Goal: Information Seeking & Learning: Learn about a topic

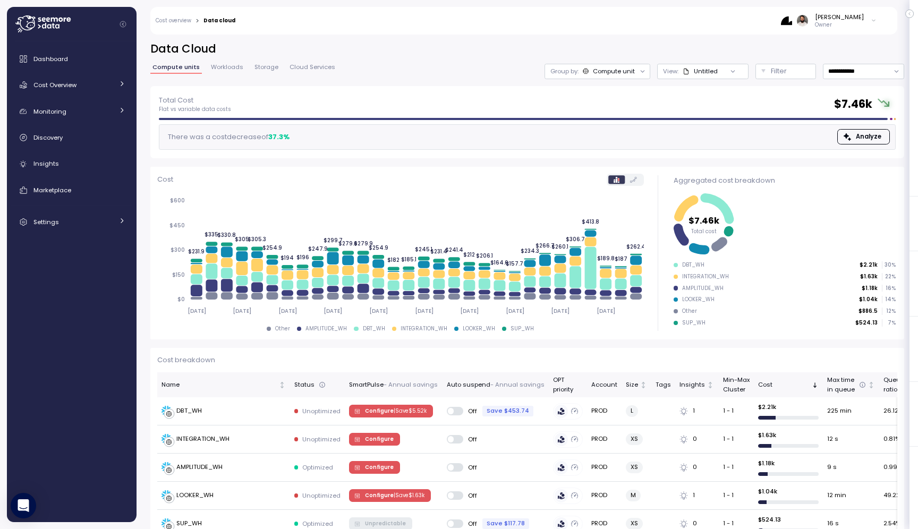
click at [90, 73] on div "Dashboard Cost Overview Compute Workloads Storage Cloud Services Clustering col…" at bounding box center [71, 140] width 121 height 184
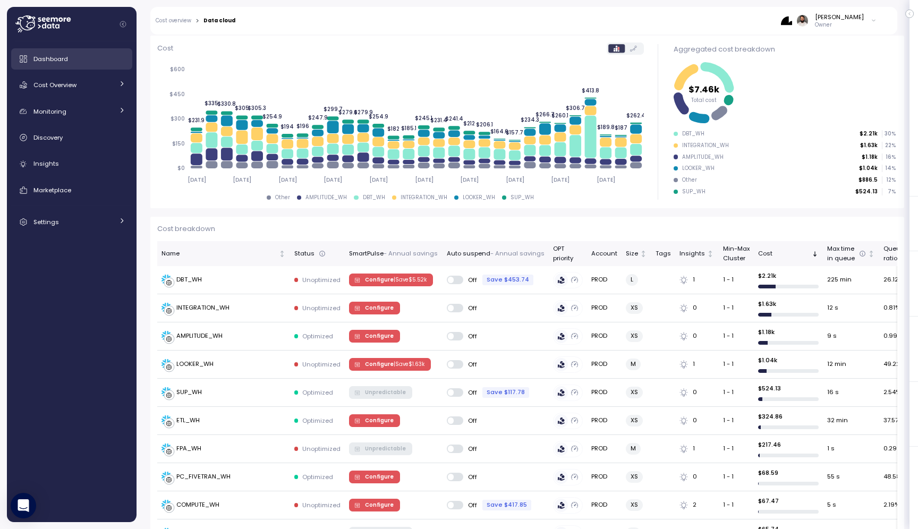
click at [88, 63] on div "Dashboard" at bounding box center [79, 59] width 92 height 11
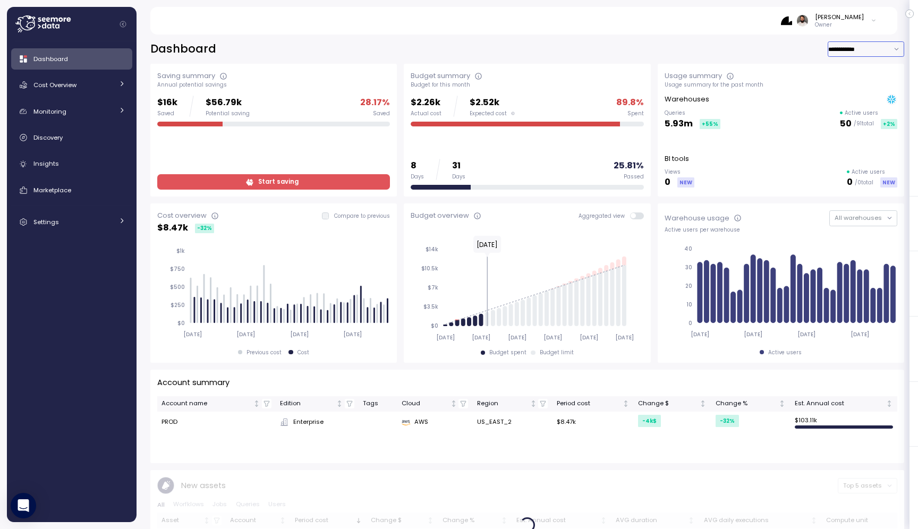
click at [869, 54] on input "**********" at bounding box center [866, 48] width 77 height 15
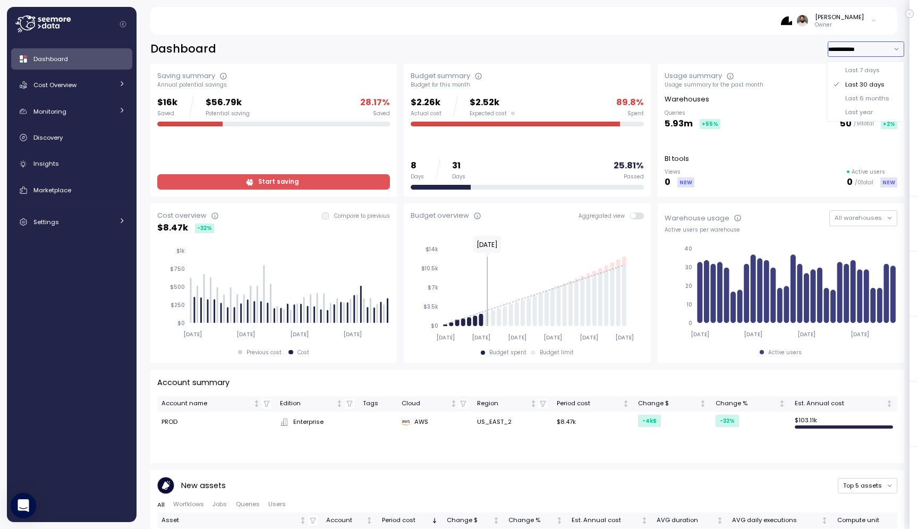
click at [872, 74] on div "Last 7 days" at bounding box center [862, 70] width 35 height 9
type input "**********"
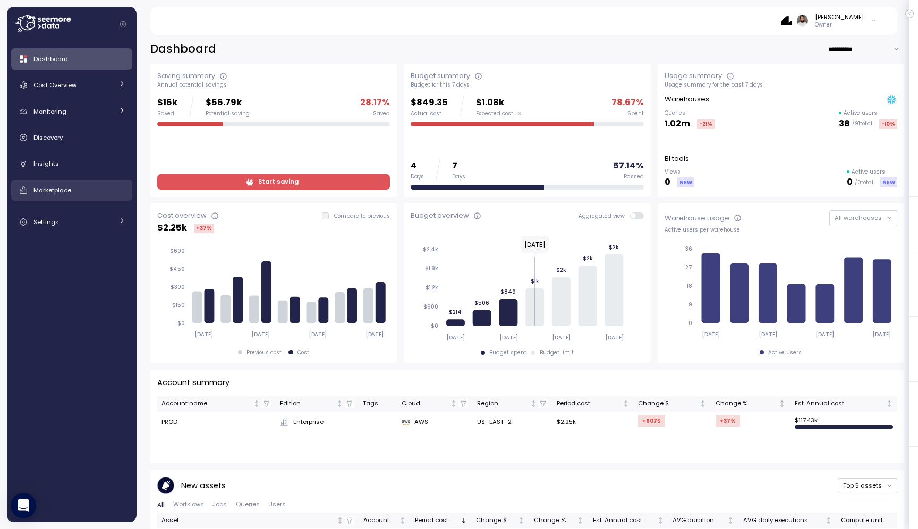
click at [97, 182] on link "Marketplace" at bounding box center [71, 190] width 121 height 21
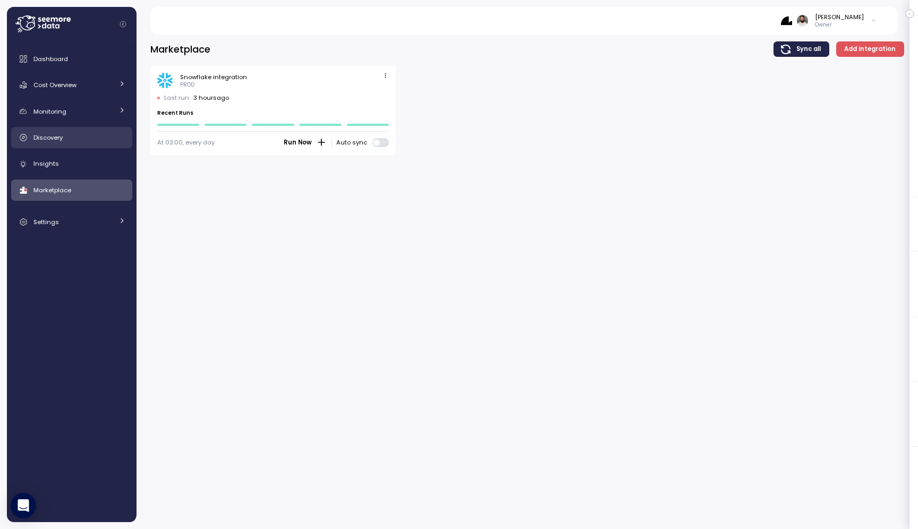
click at [105, 129] on link "Discovery" at bounding box center [71, 137] width 121 height 21
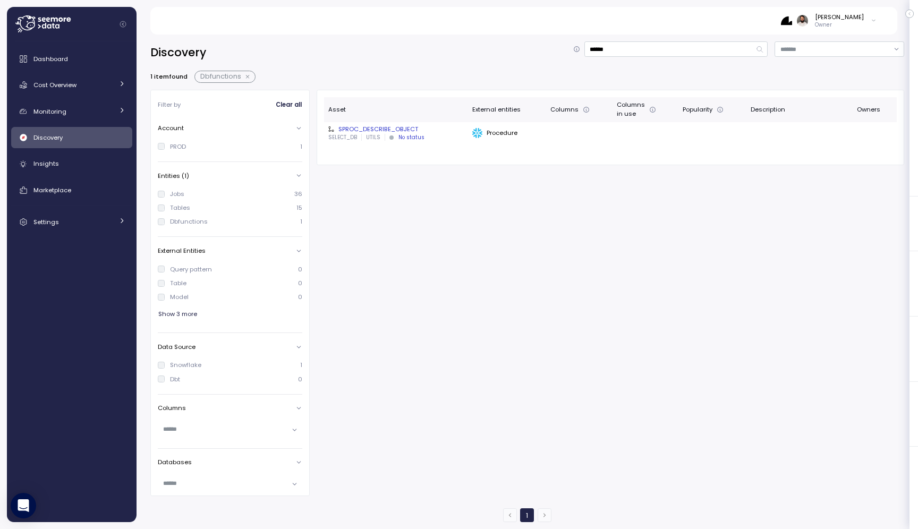
click at [250, 78] on button "button" at bounding box center [248, 77] width 14 height 9
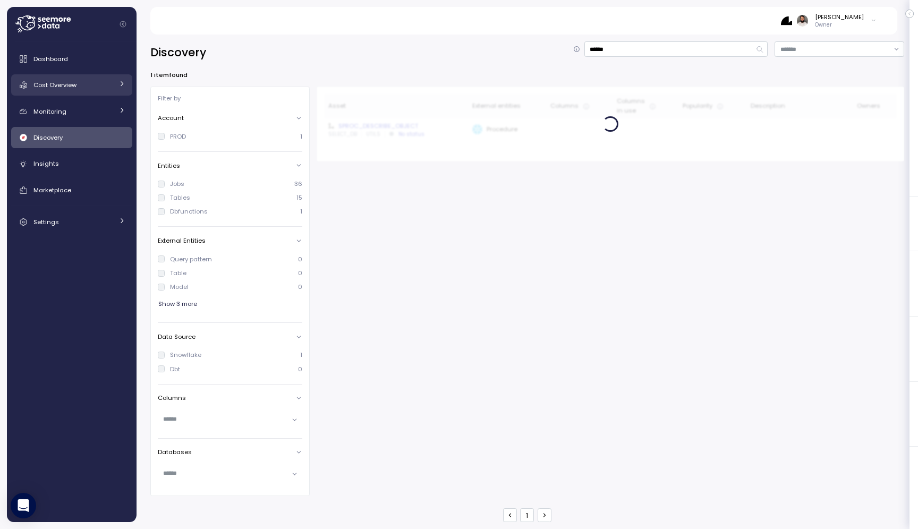
click at [93, 89] on div "Cost Overview" at bounding box center [73, 85] width 80 height 11
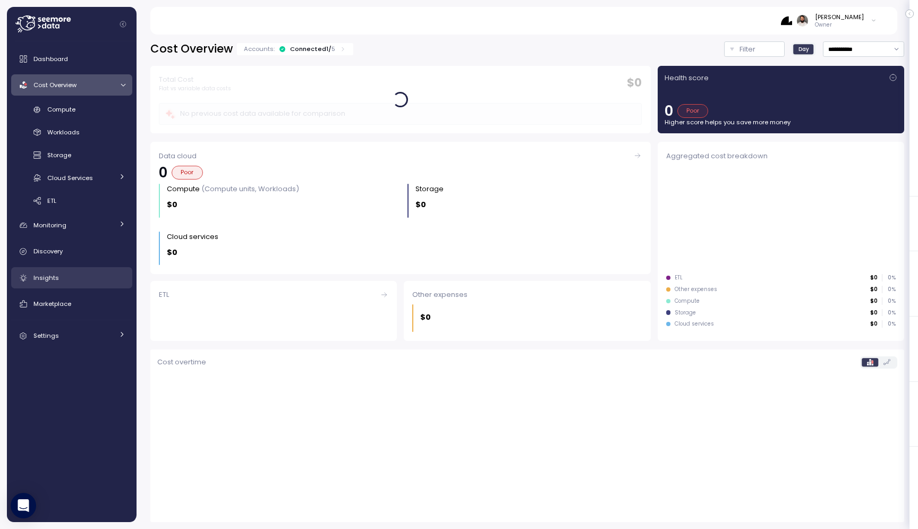
click at [79, 284] on link "Insights" at bounding box center [71, 277] width 121 height 21
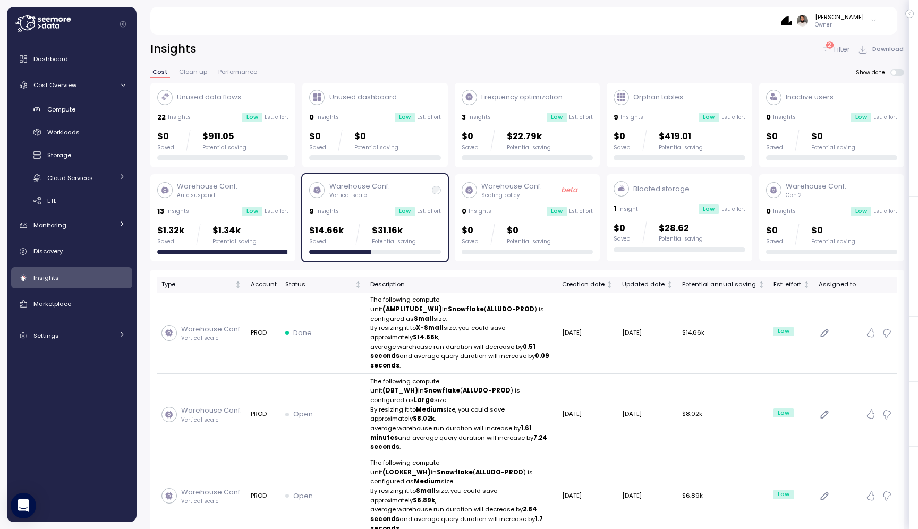
click at [386, 238] on div "Potential saving" at bounding box center [394, 241] width 44 height 7
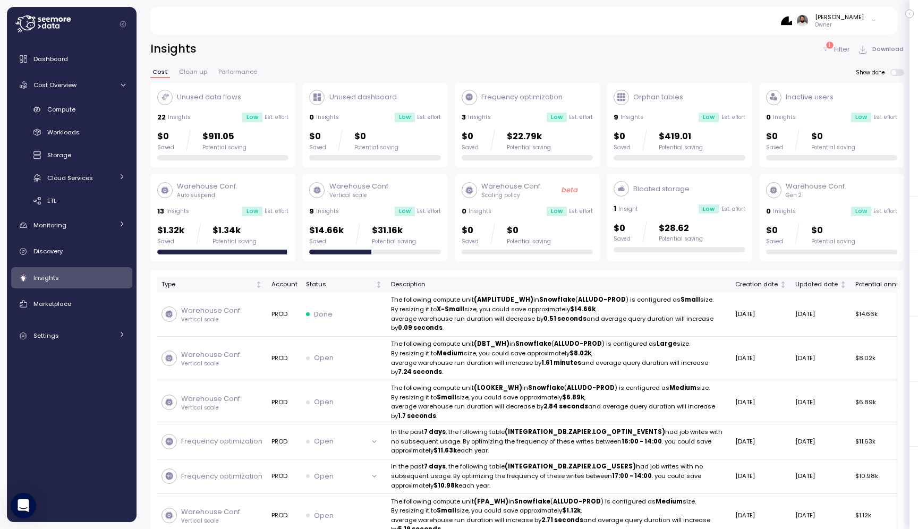
click at [505, 138] on div "$0 Saved $22.79k Potential saving" at bounding box center [506, 140] width 89 height 21
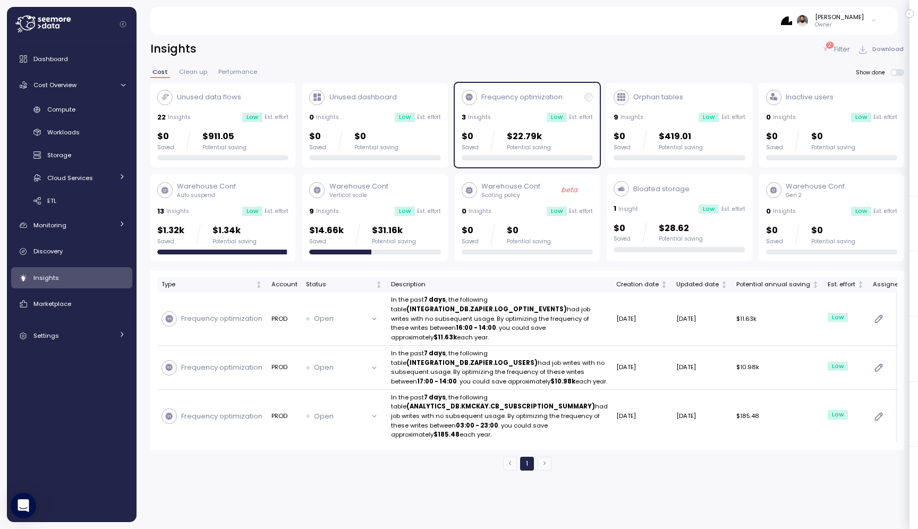
click at [505, 138] on div "$0 Saved $22.79k Potential saving" at bounding box center [506, 140] width 89 height 21
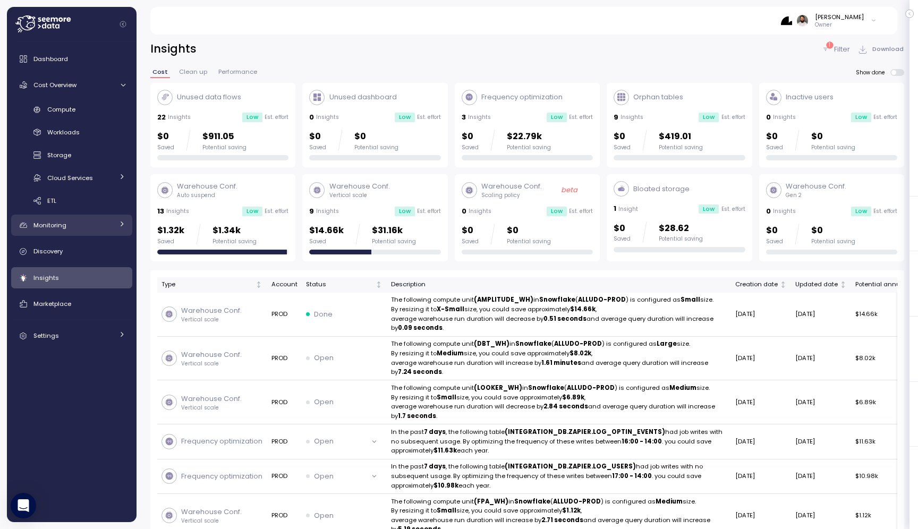
click at [87, 228] on div "Monitoring" at bounding box center [73, 225] width 80 height 11
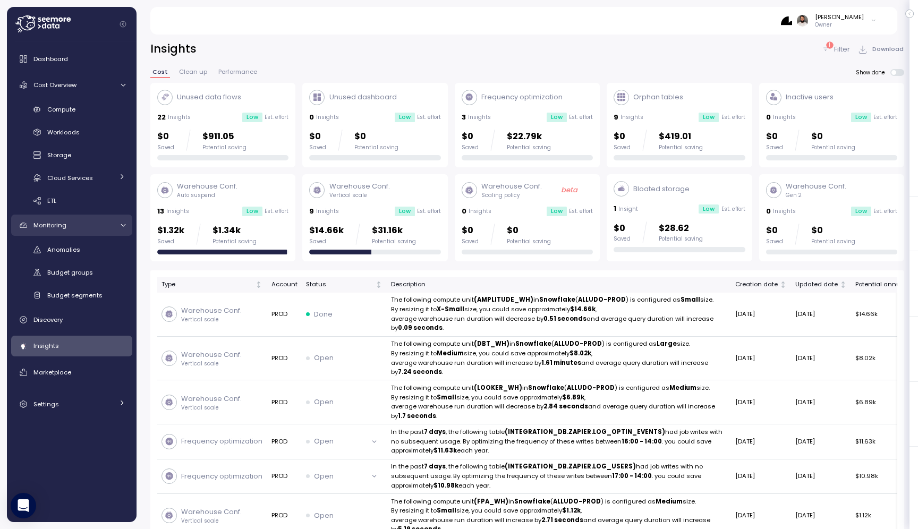
click at [87, 229] on div "Monitoring" at bounding box center [73, 225] width 80 height 11
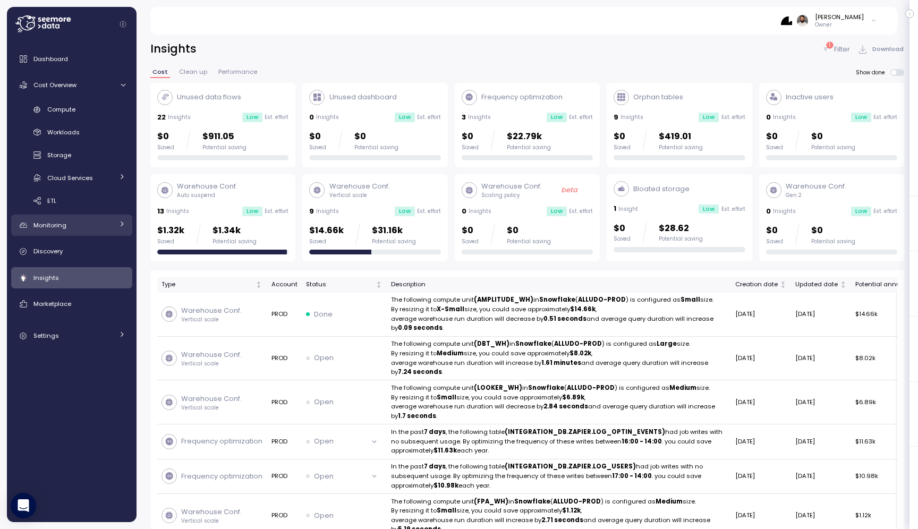
click at [87, 229] on div "Monitoring" at bounding box center [73, 225] width 80 height 11
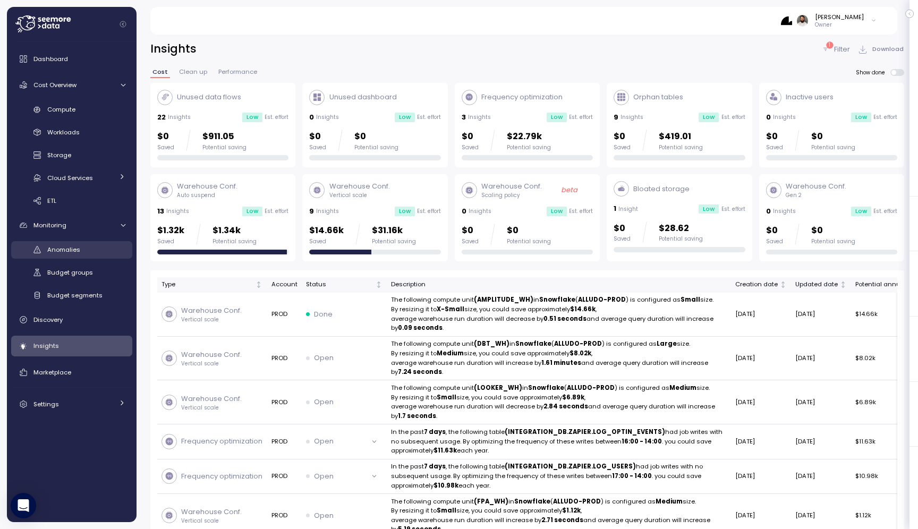
click at [83, 253] on div "Anomalies" at bounding box center [86, 249] width 78 height 11
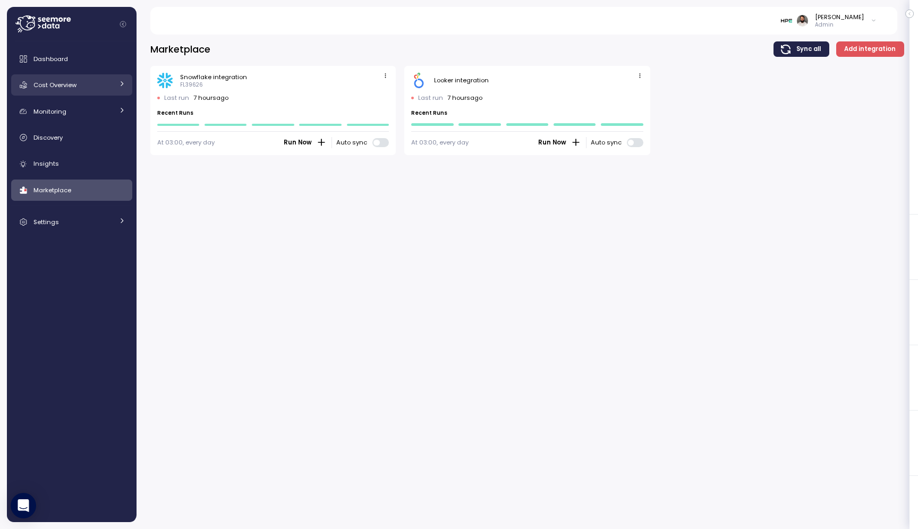
click at [108, 92] on link "Cost Overview" at bounding box center [71, 84] width 121 height 21
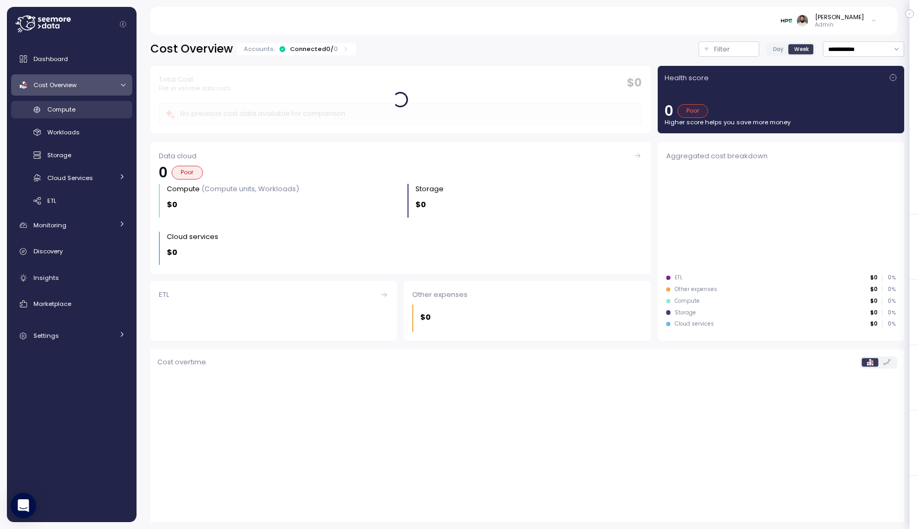
click at [101, 111] on div "Compute" at bounding box center [86, 109] width 78 height 11
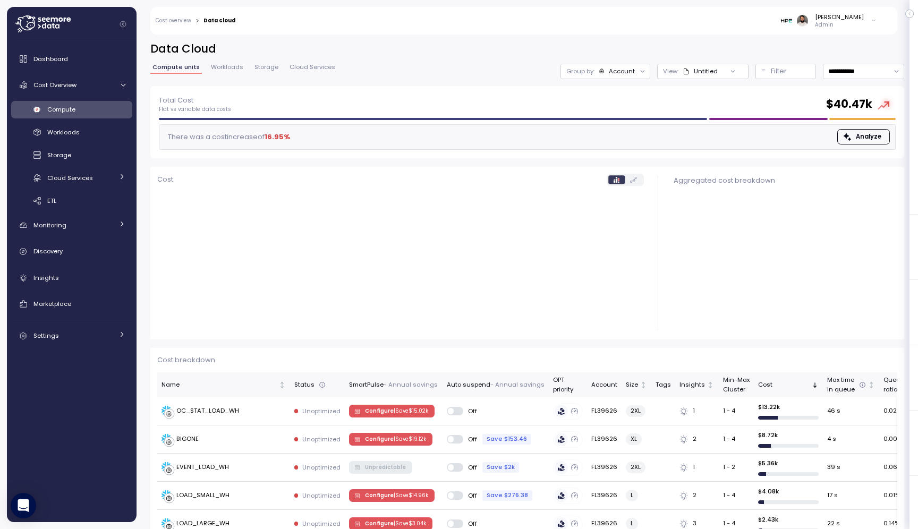
click at [625, 68] on div "Account" at bounding box center [622, 71] width 26 height 9
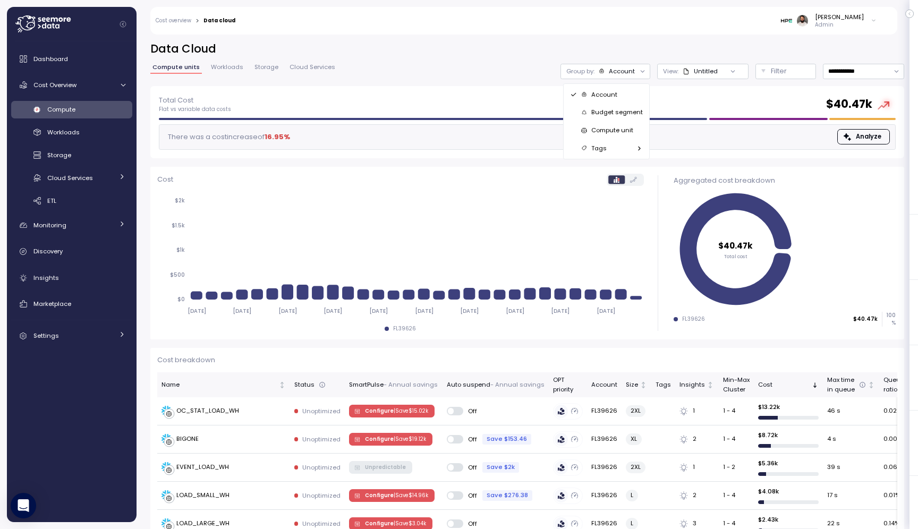
click at [628, 132] on p "Compute unit" at bounding box center [612, 130] width 42 height 9
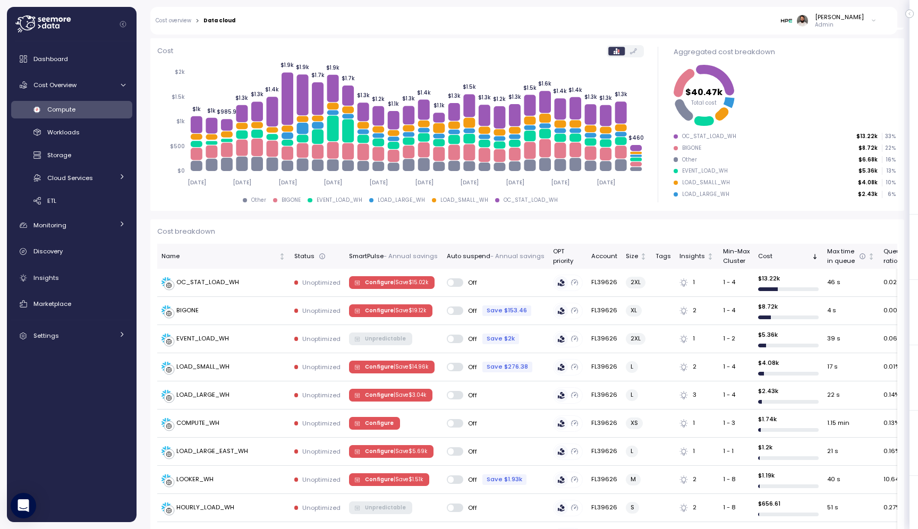
scroll to position [123, 0]
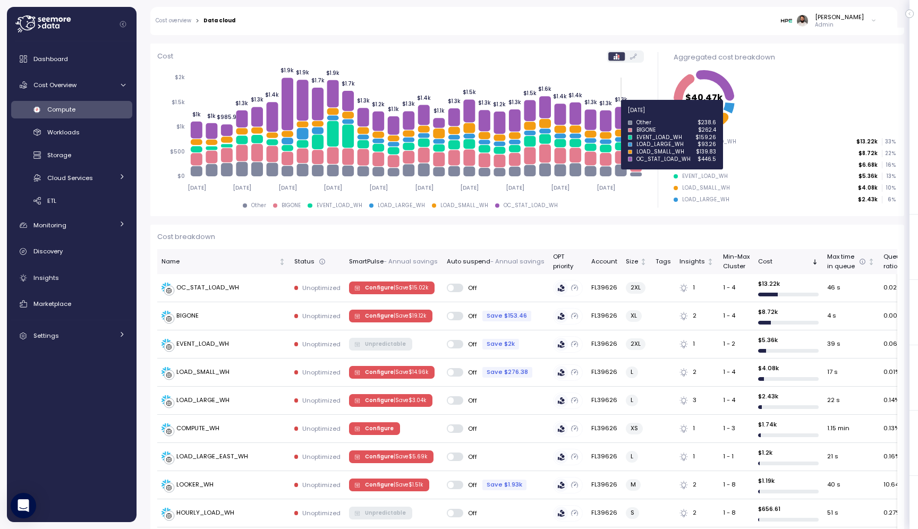
click at [616, 116] on icon at bounding box center [621, 118] width 12 height 22
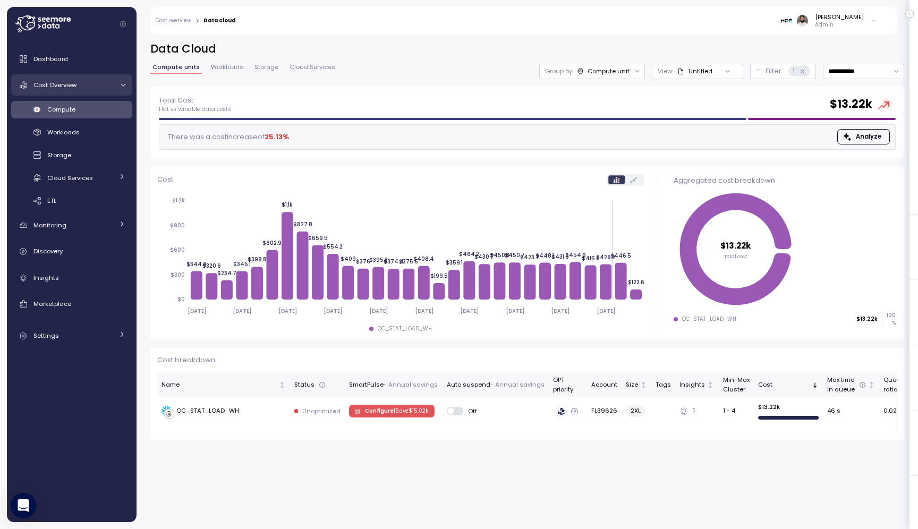
click at [108, 87] on div "Cost Overview" at bounding box center [73, 85] width 80 height 11
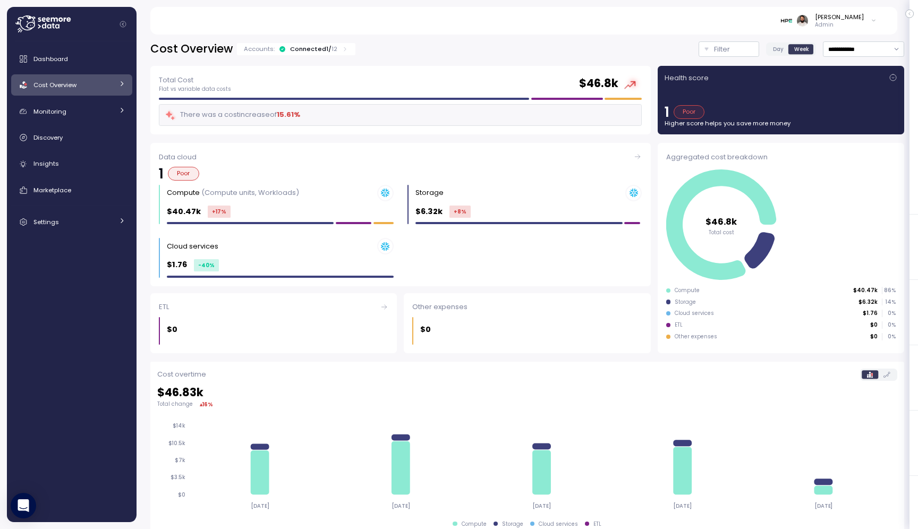
click at [106, 85] on div "Cost Overview" at bounding box center [73, 85] width 80 height 11
click at [303, 50] on div "Connected 1 / 12" at bounding box center [313, 49] width 47 height 9
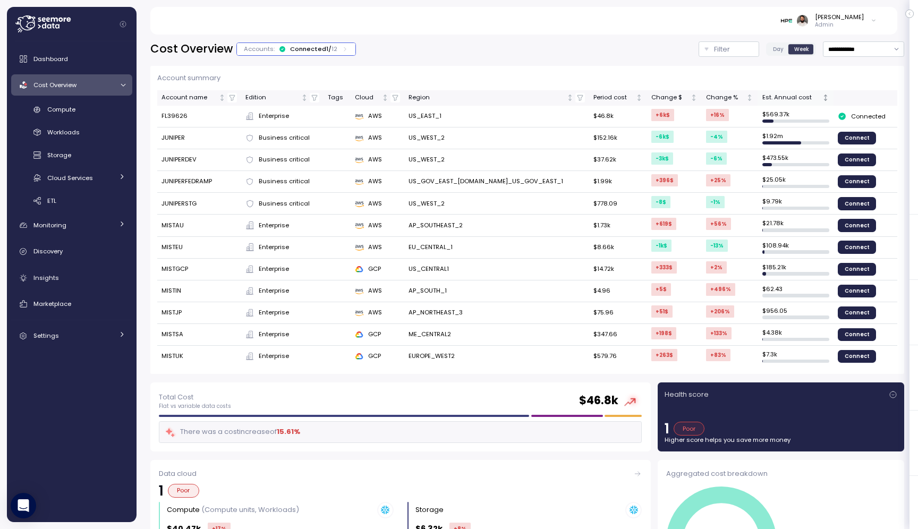
click at [779, 94] on div "Est. Annual cost" at bounding box center [792, 98] width 58 height 10
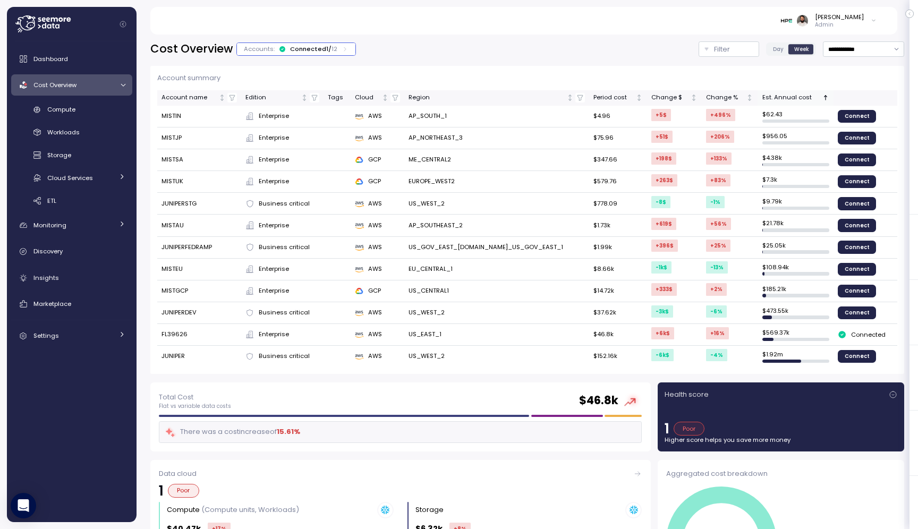
click at [778, 99] on div "Est. Annual cost" at bounding box center [792, 98] width 58 height 10
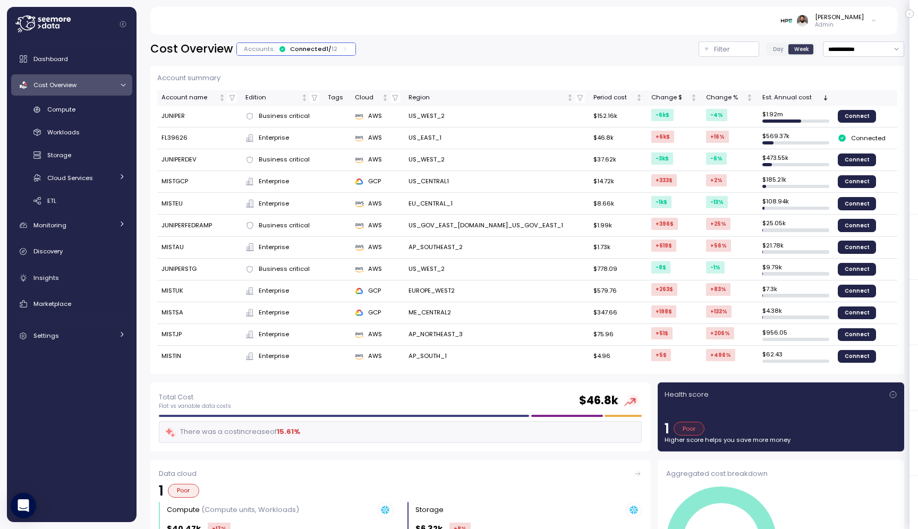
scroll to position [5, 0]
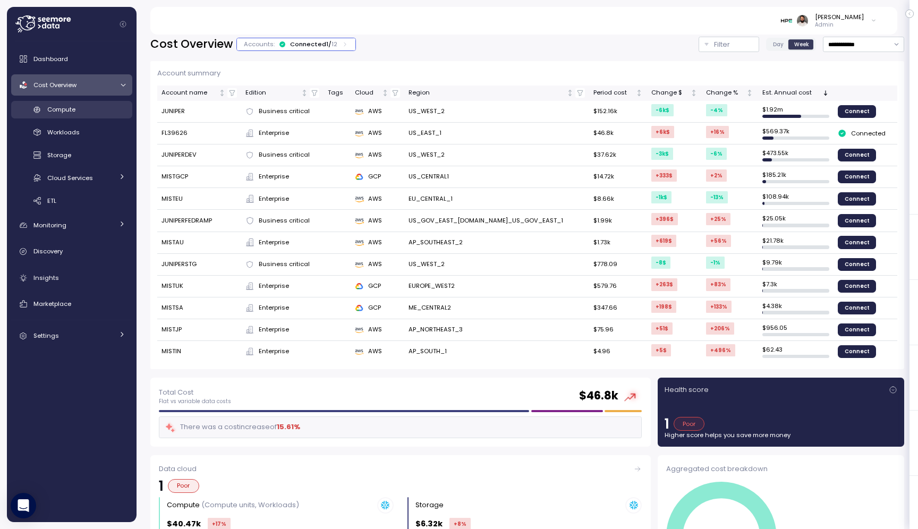
click at [112, 113] on div "Compute" at bounding box center [86, 109] width 78 height 11
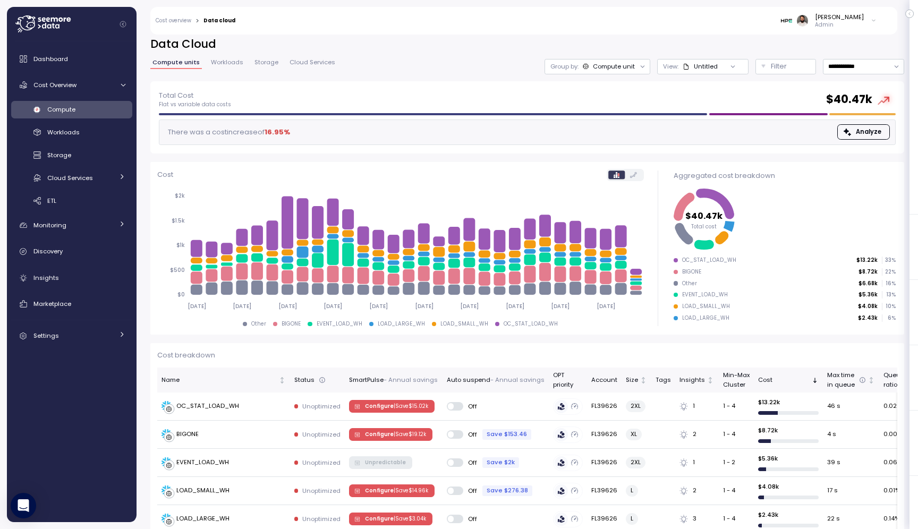
scroll to position [83, 0]
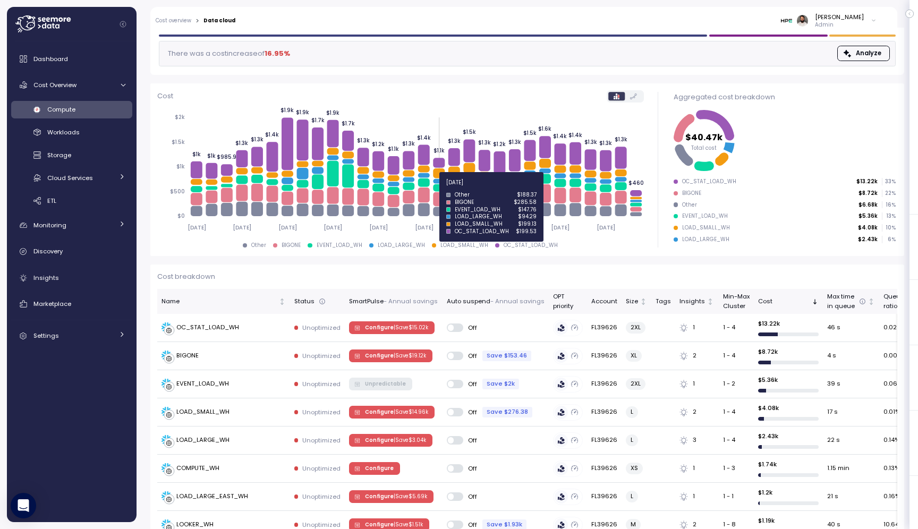
click at [438, 189] on icon at bounding box center [439, 187] width 12 height 7
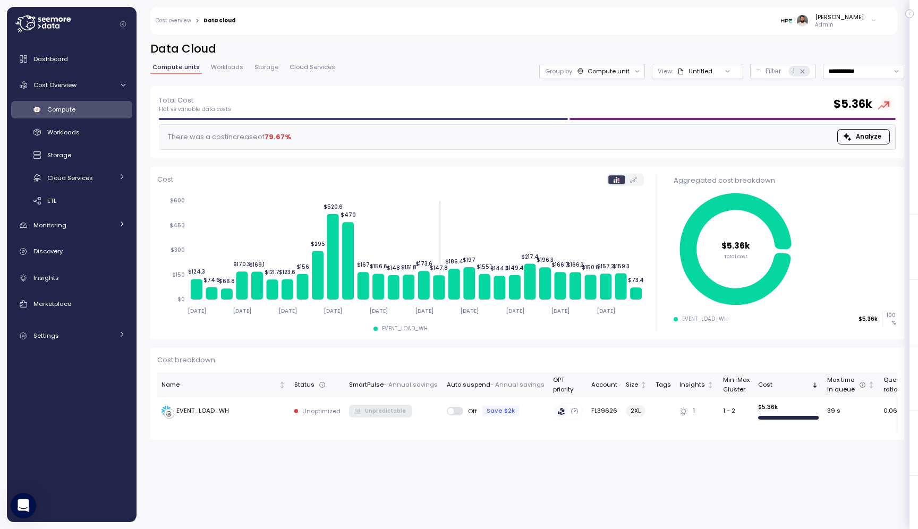
click at [602, 70] on div "Compute unit" at bounding box center [609, 71] width 42 height 9
click at [619, 145] on div "Tags" at bounding box center [592, 148] width 73 height 13
click at [688, 56] on div "**********" at bounding box center [527, 63] width 754 height 45
click at [687, 71] on div "Untitled" at bounding box center [695, 71] width 35 height 9
click at [701, 40] on div "**********" at bounding box center [528, 279] width 782 height 502
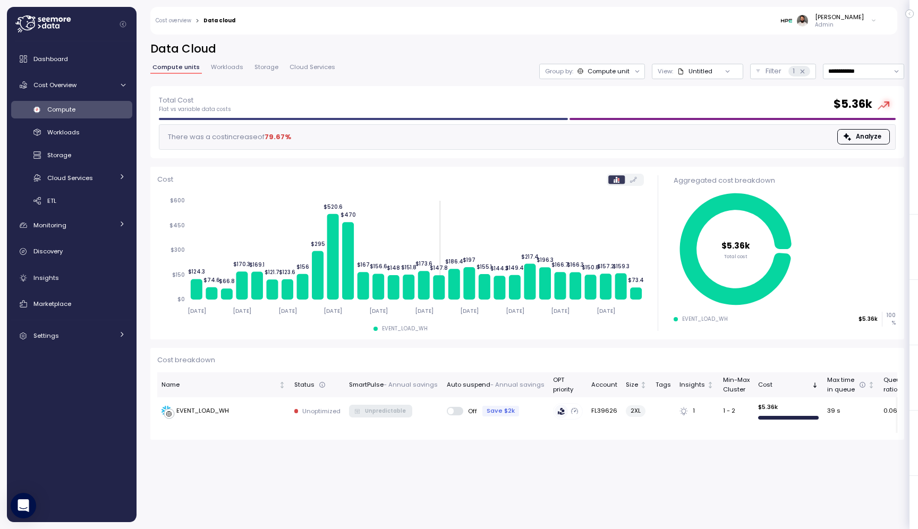
click at [227, 65] on span "Workloads" at bounding box center [227, 67] width 32 height 6
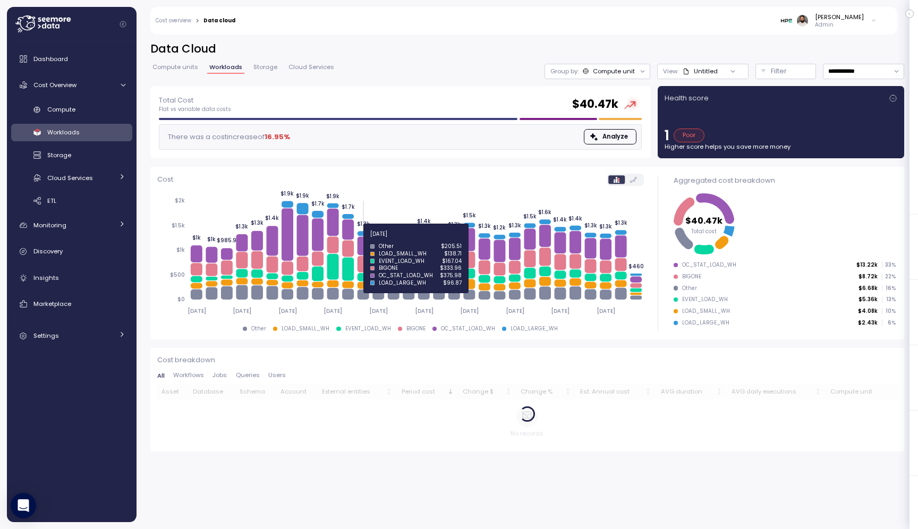
click at [363, 242] on icon at bounding box center [363, 245] width 12 height 19
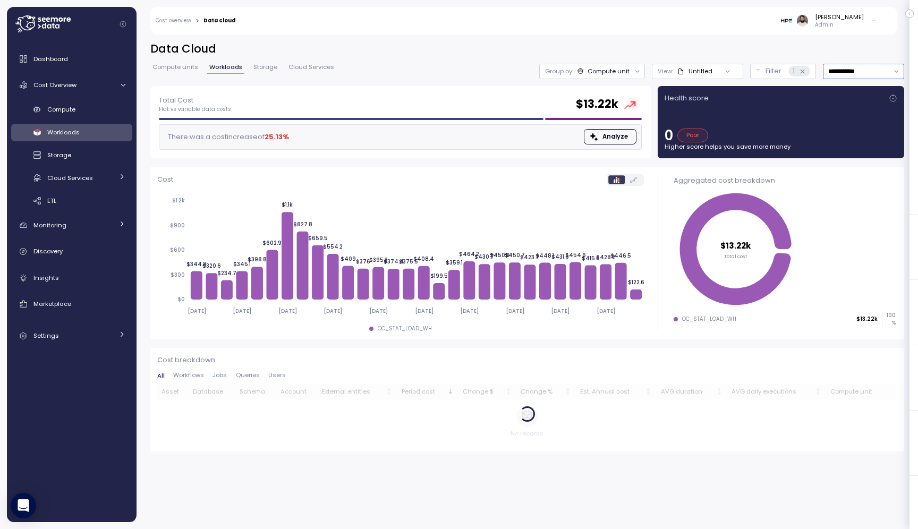
click at [850, 70] on input "**********" at bounding box center [863, 71] width 81 height 15
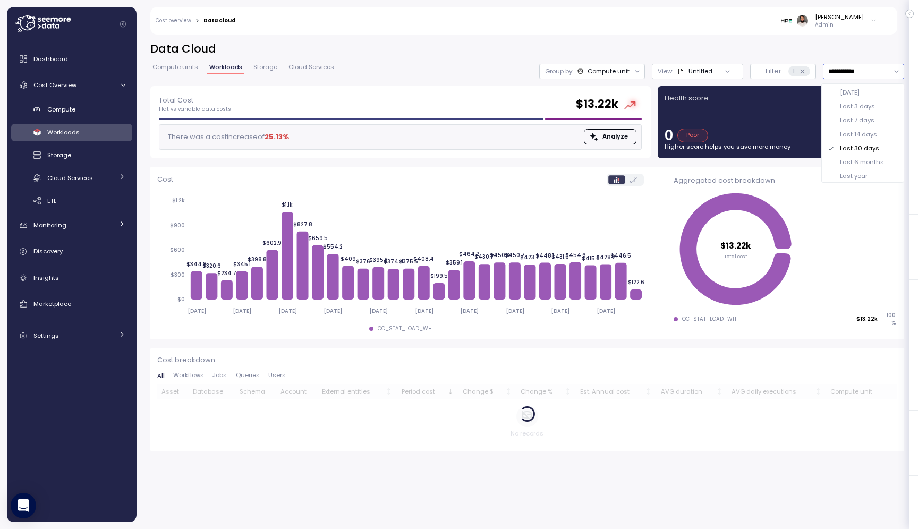
click at [864, 161] on div "Last 6 months" at bounding box center [862, 162] width 44 height 9
type input "**********"
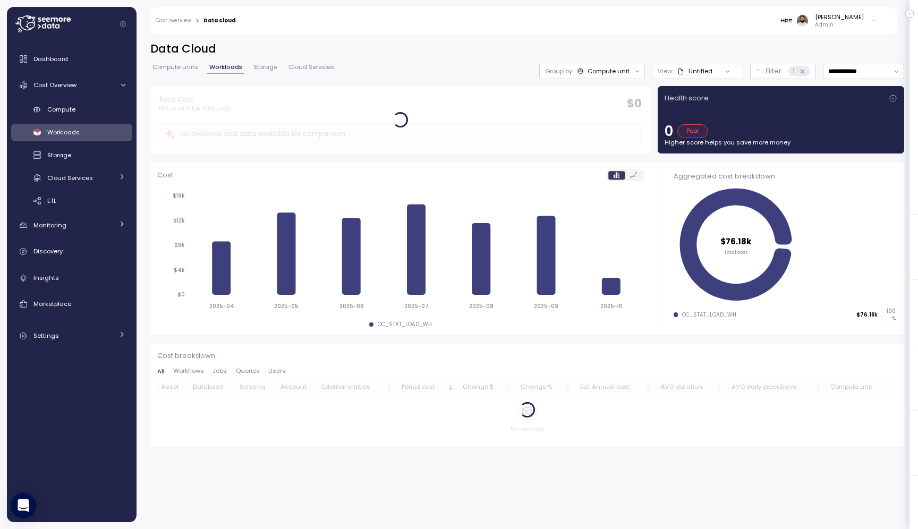
click at [587, 62] on div "**********" at bounding box center [527, 63] width 754 height 45
click at [587, 72] on div "Compute unit" at bounding box center [604, 71] width 53 height 9
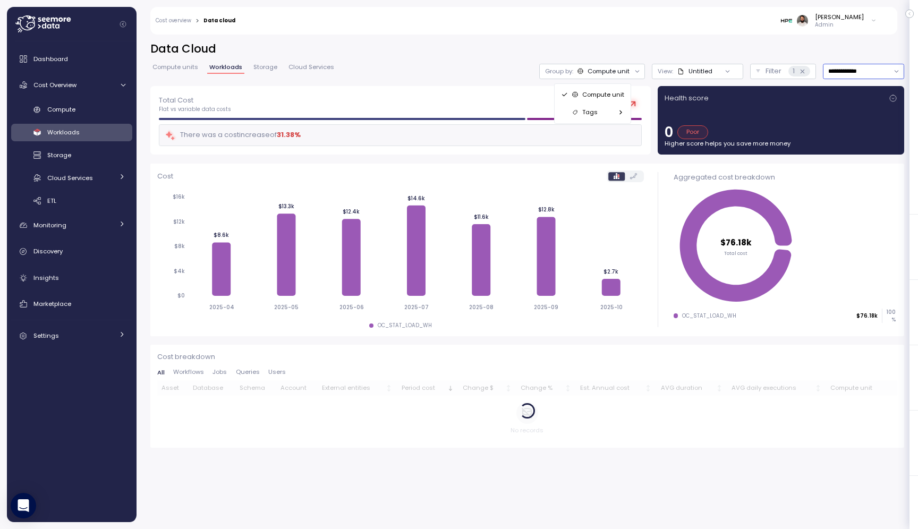
click at [858, 64] on input "**********" at bounding box center [863, 71] width 81 height 15
click at [187, 65] on span "Compute units" at bounding box center [176, 67] width 46 height 6
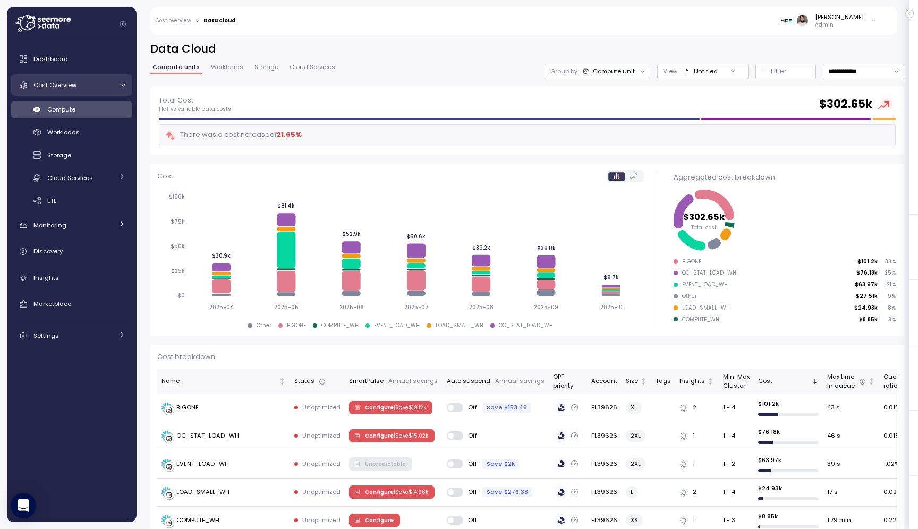
click at [112, 92] on link "Cost Overview" at bounding box center [71, 84] width 121 height 21
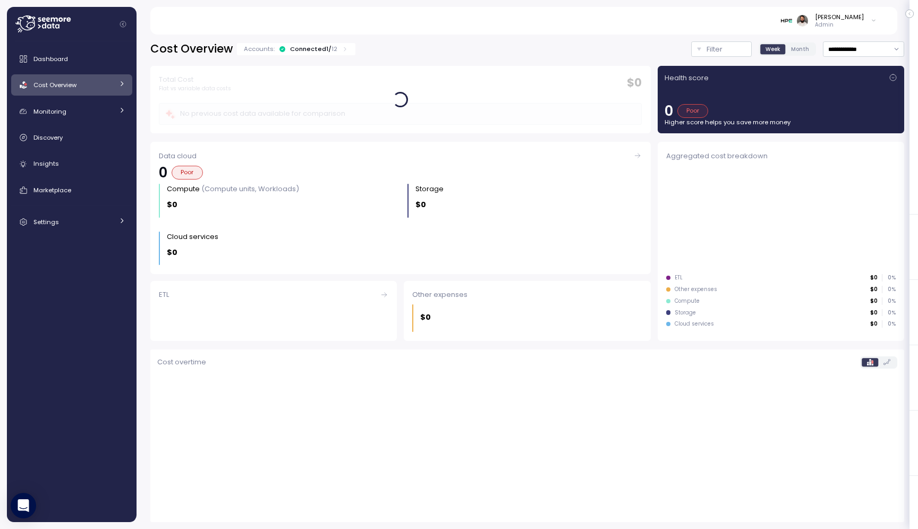
click at [112, 92] on link "Cost Overview" at bounding box center [71, 84] width 121 height 21
click at [329, 53] on div "Accounts: Connected 1 / 12" at bounding box center [296, 49] width 118 height 12
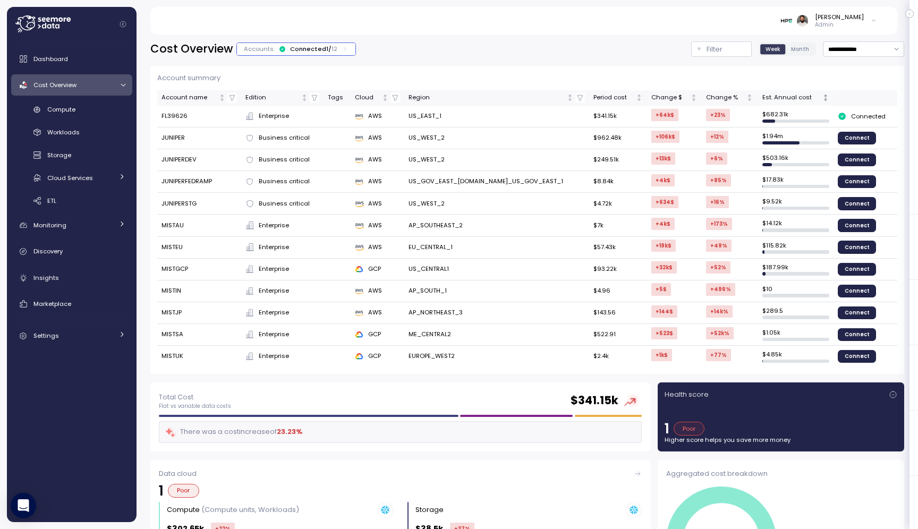
click at [765, 98] on div "Est. Annual cost" at bounding box center [792, 98] width 58 height 10
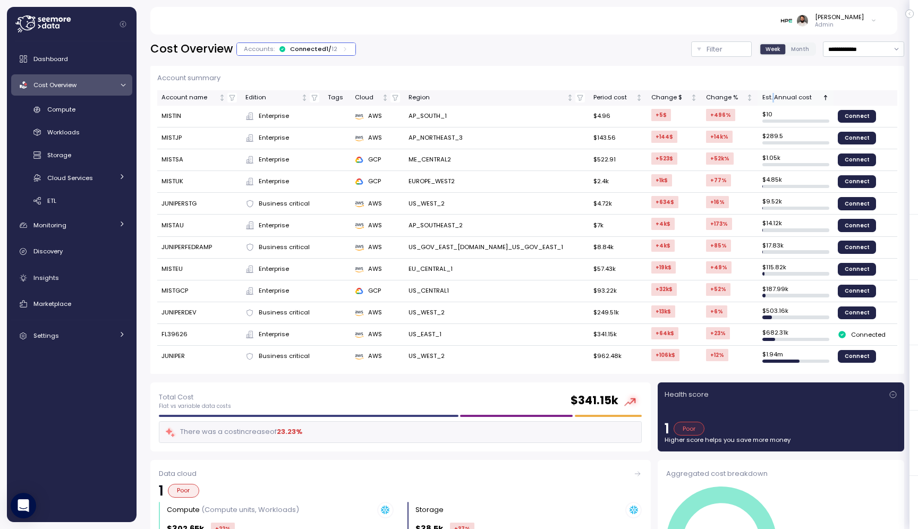
click at [765, 98] on div "Est. Annual cost" at bounding box center [792, 98] width 58 height 10
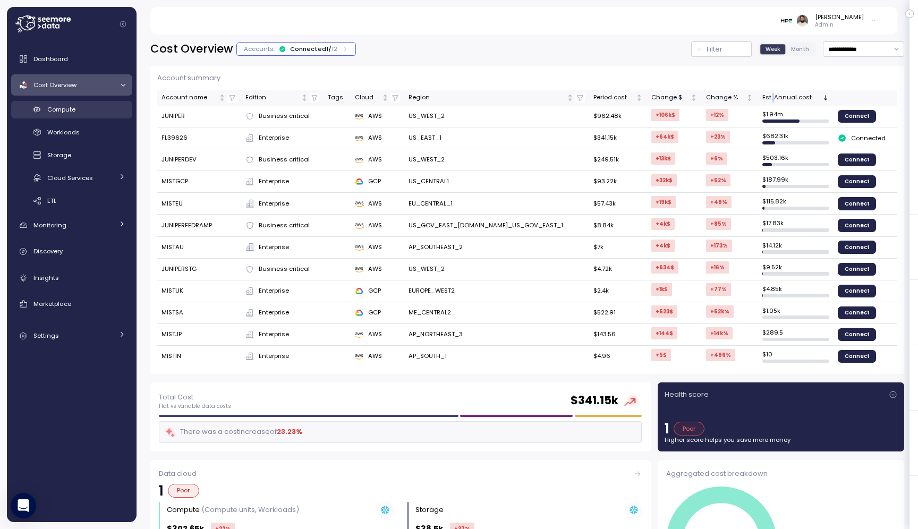
click at [96, 114] on div "Compute" at bounding box center [86, 109] width 78 height 11
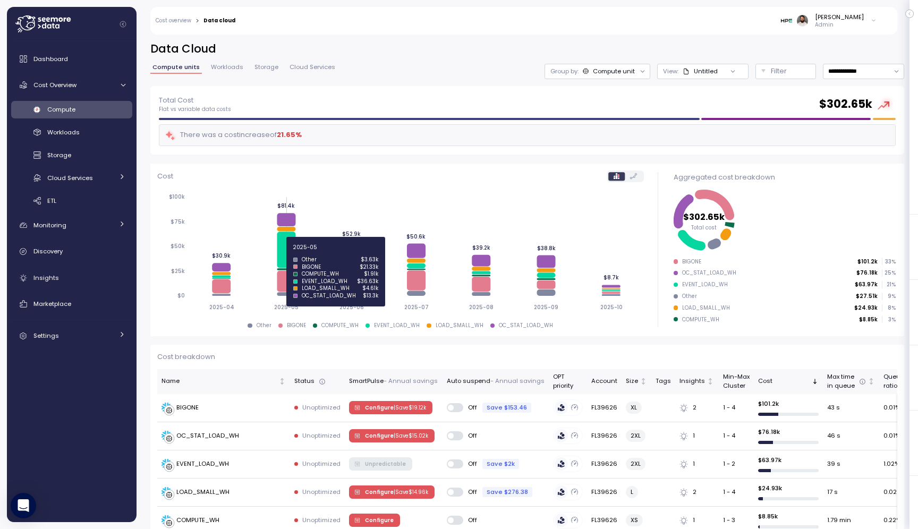
click at [283, 253] on icon at bounding box center [286, 250] width 19 height 36
